Goal: Download file/media

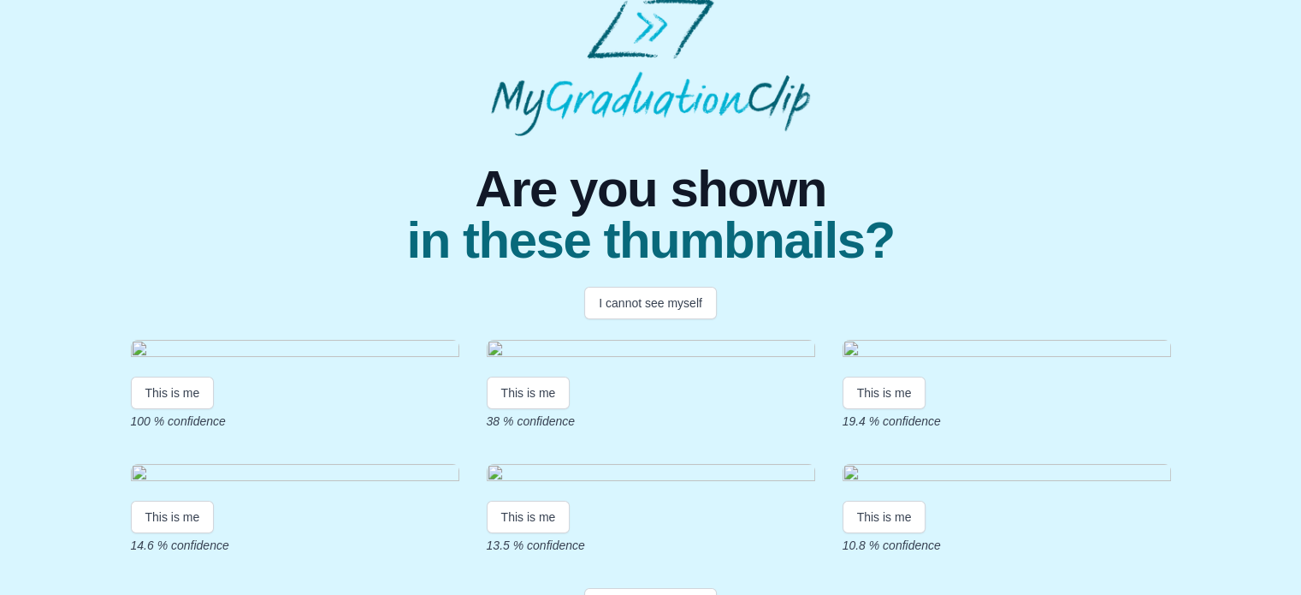
scroll to position [86, 0]
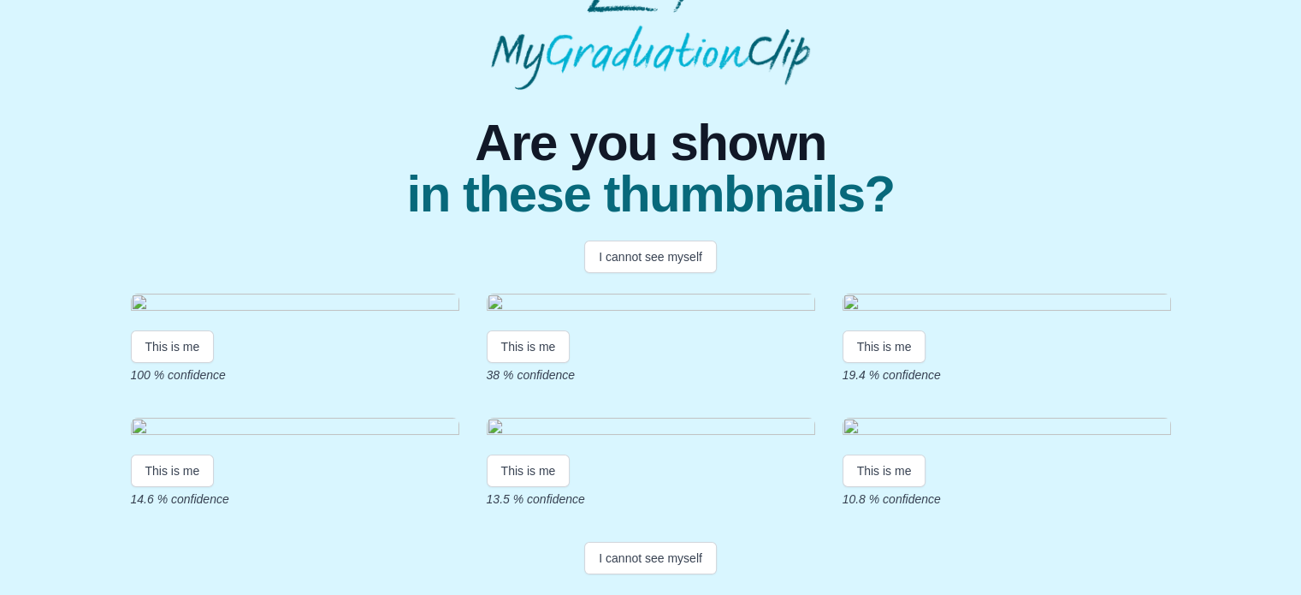
click at [251, 317] on img at bounding box center [295, 304] width 328 height 23
click at [199, 363] on button "This is me" at bounding box center [173, 346] width 84 height 33
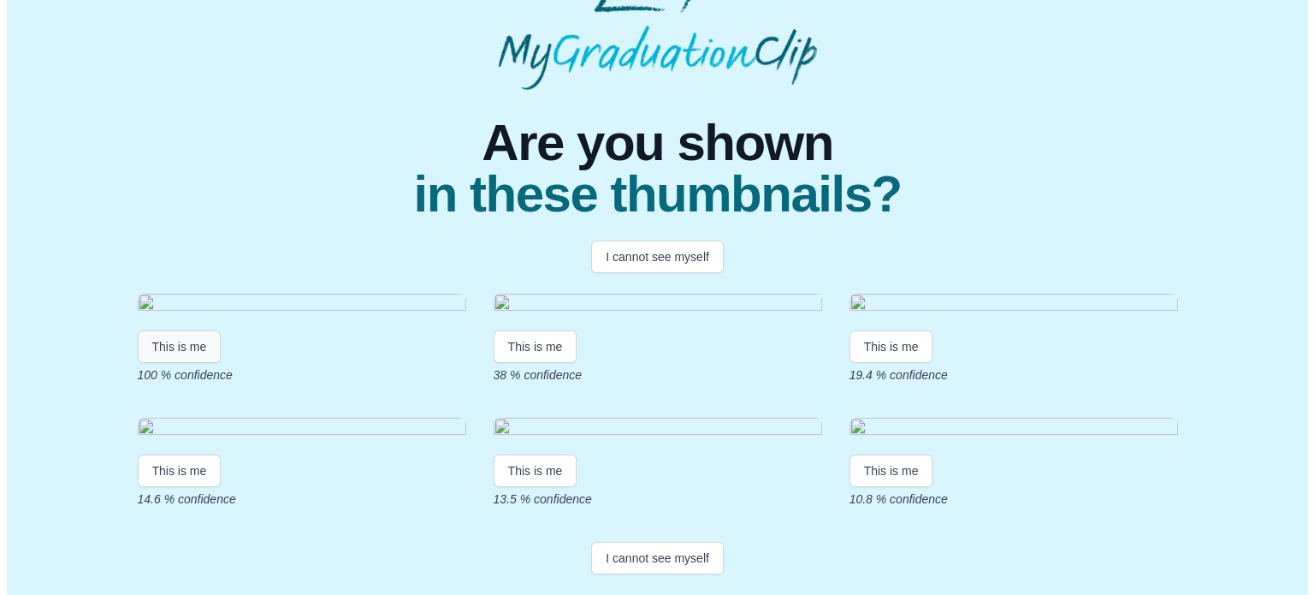
scroll to position [0, 0]
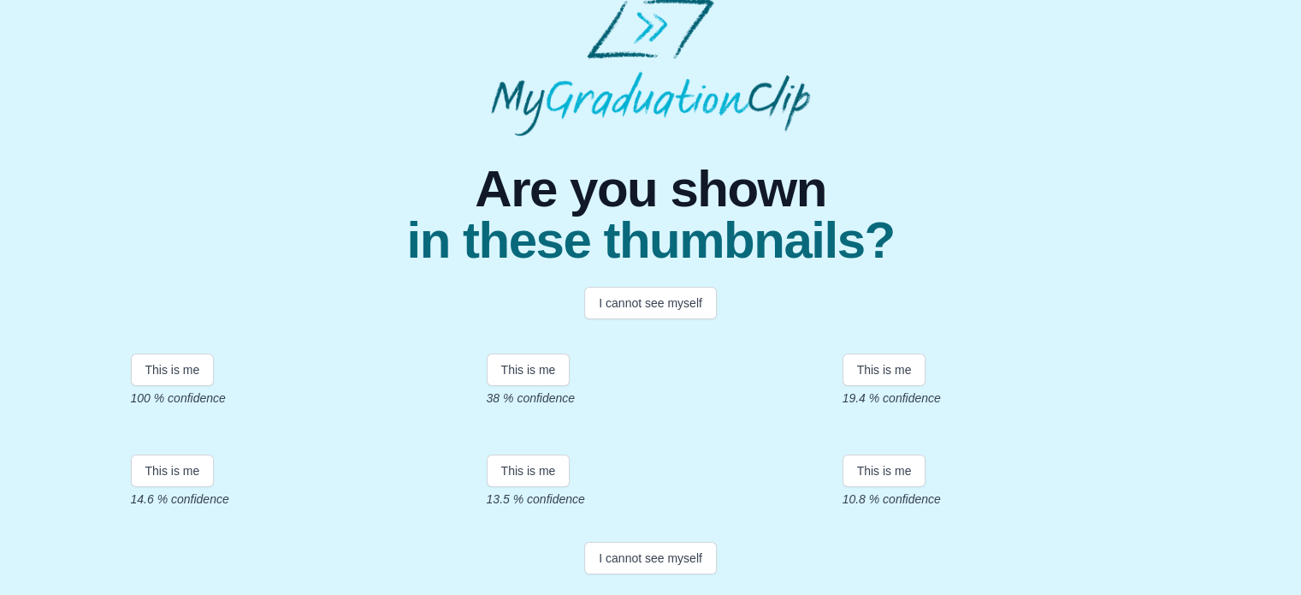
scroll to position [212, 0]
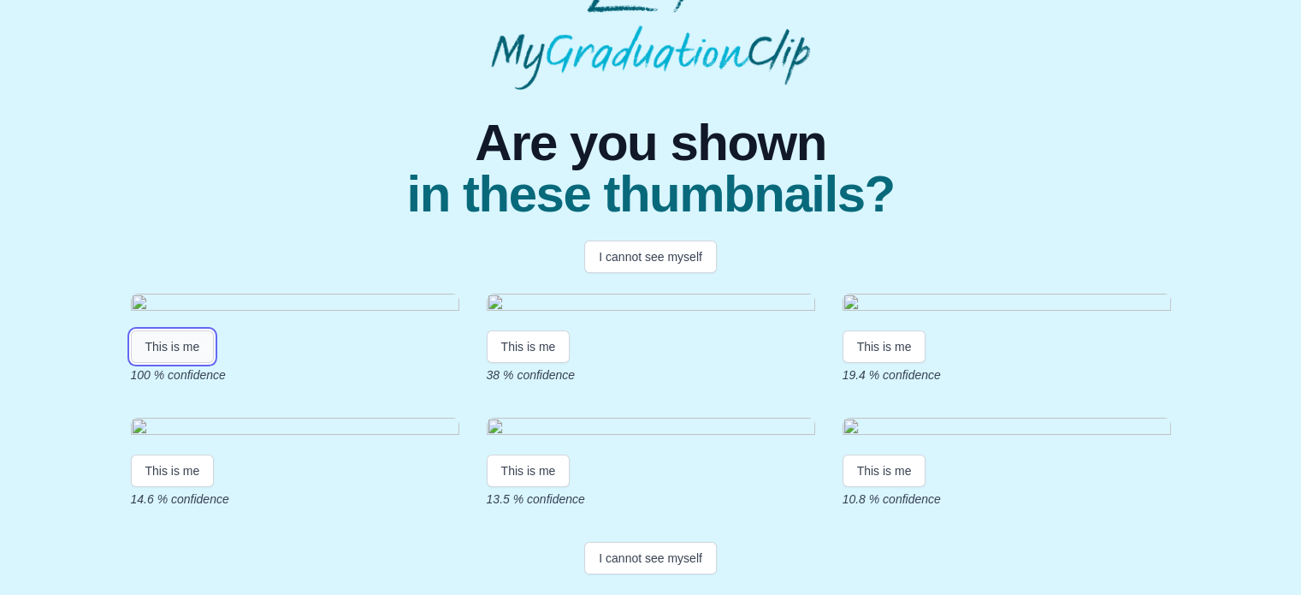
click at [173, 352] on button "This is me" at bounding box center [173, 346] width 84 height 33
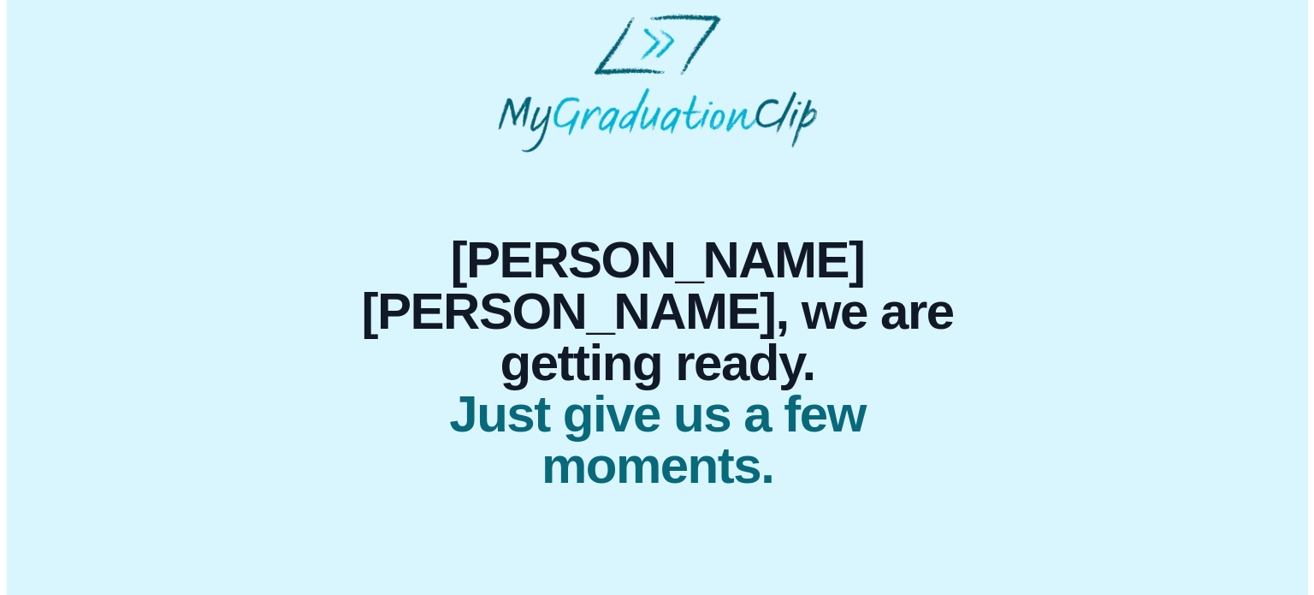
scroll to position [0, 0]
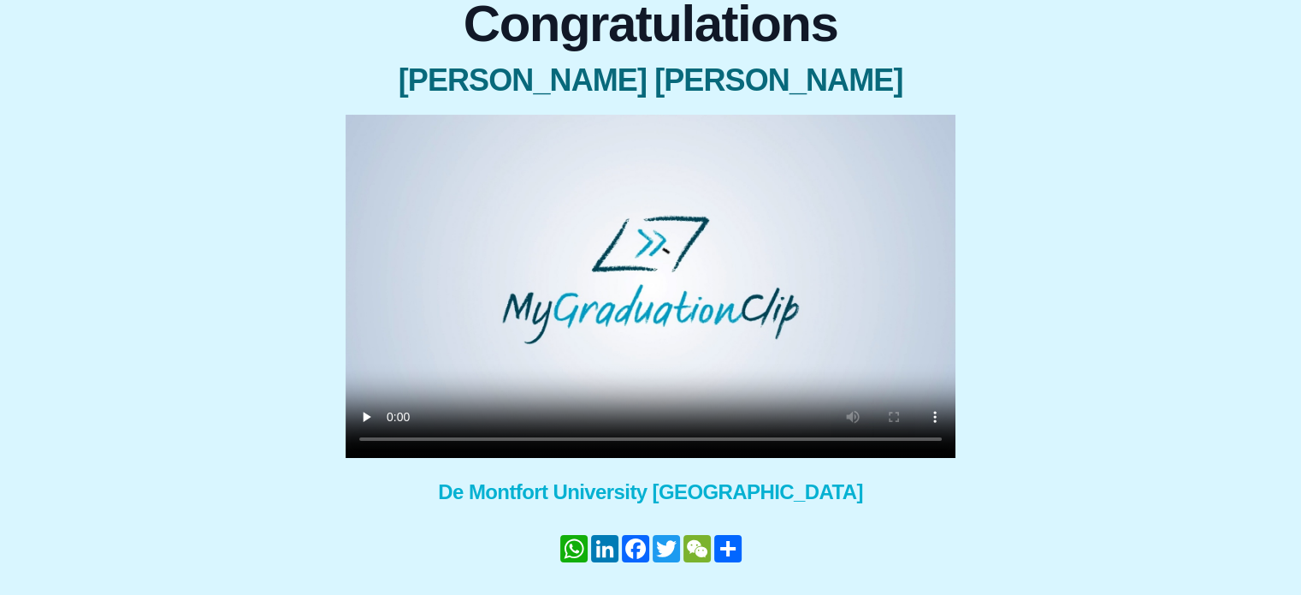
scroll to position [219, 0]
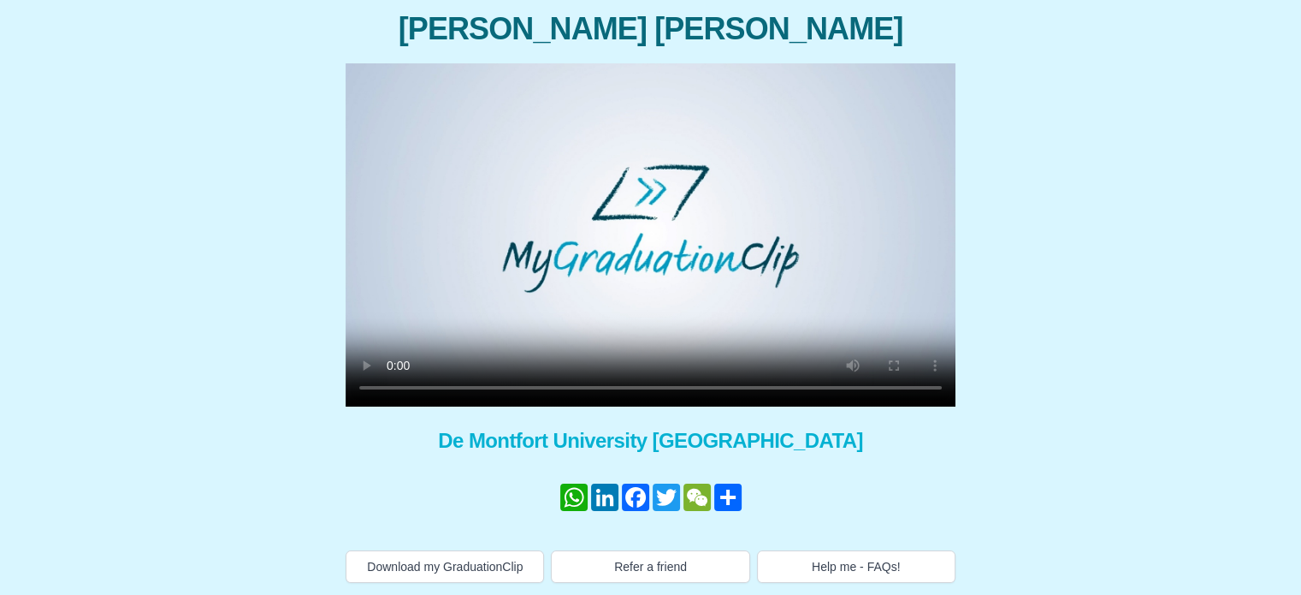
click at [257, 355] on div "Congratulations Rebecca Sara Knight × Share your GraduationClip now! WhatsApp L…" at bounding box center [651, 257] width 1274 height 649
click at [390, 239] on video at bounding box center [651, 234] width 610 height 343
click at [482, 553] on button "Download my GraduationClip" at bounding box center [445, 566] width 198 height 33
drag, startPoint x: 435, startPoint y: 20, endPoint x: 330, endPoint y: 44, distance: 107.3
click at [348, 20] on span "Rebecca Sara Knight" at bounding box center [651, 29] width 610 height 34
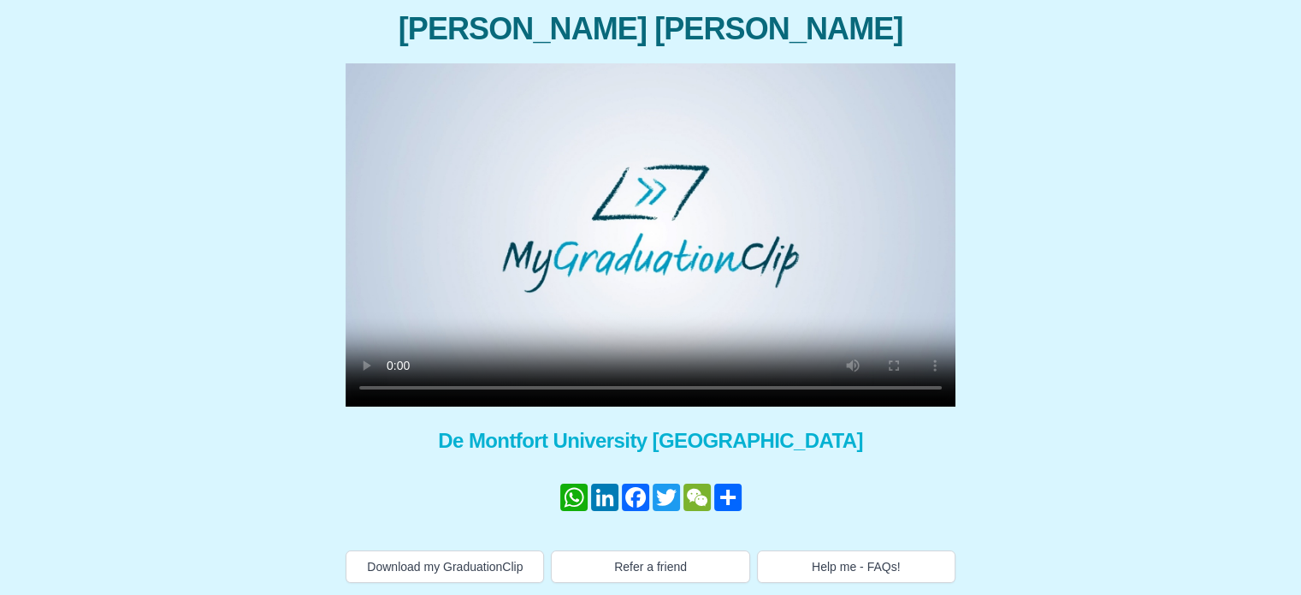
click at [340, 163] on div "Congratulations Rebecca Sara Knight × Share your GraduationClip now! WhatsApp L…" at bounding box center [650, 265] width 651 height 636
